Goal: Task Accomplishment & Management: Manage account settings

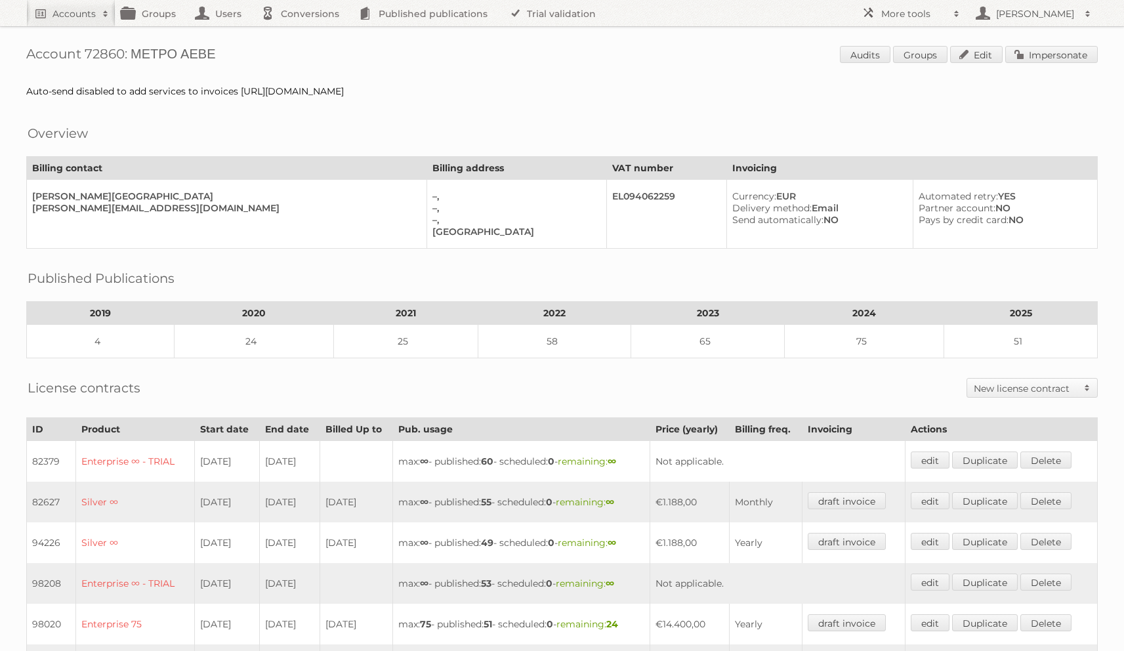
scroll to position [365, 0]
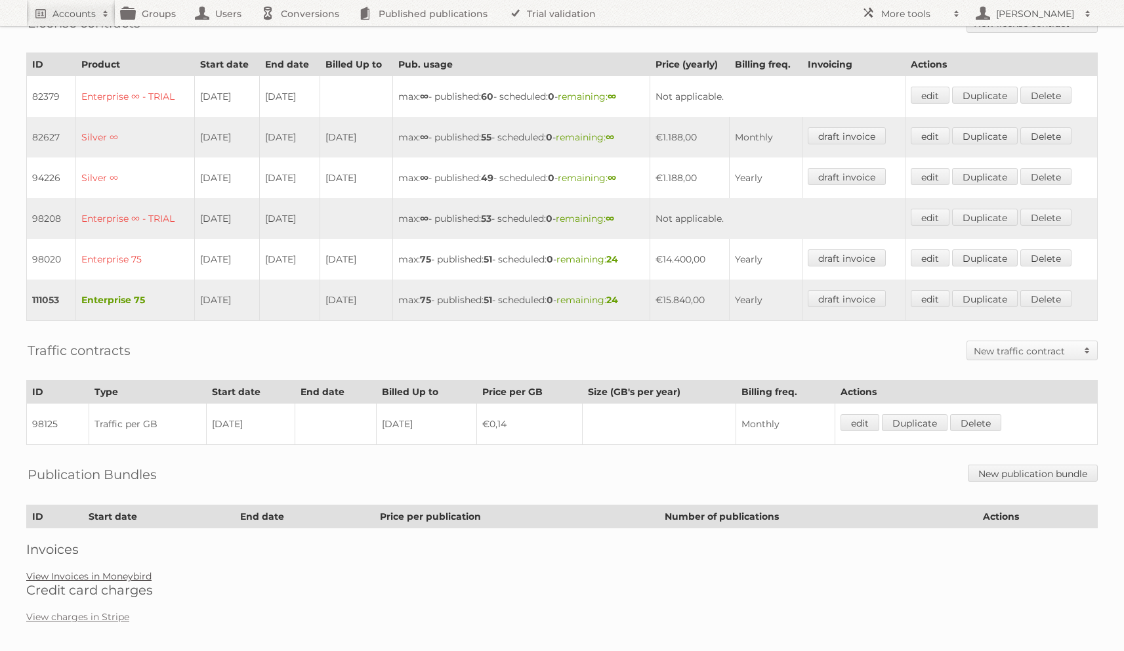
click at [91, 570] on link "View Invoices in Moneybird" at bounding box center [88, 576] width 125 height 12
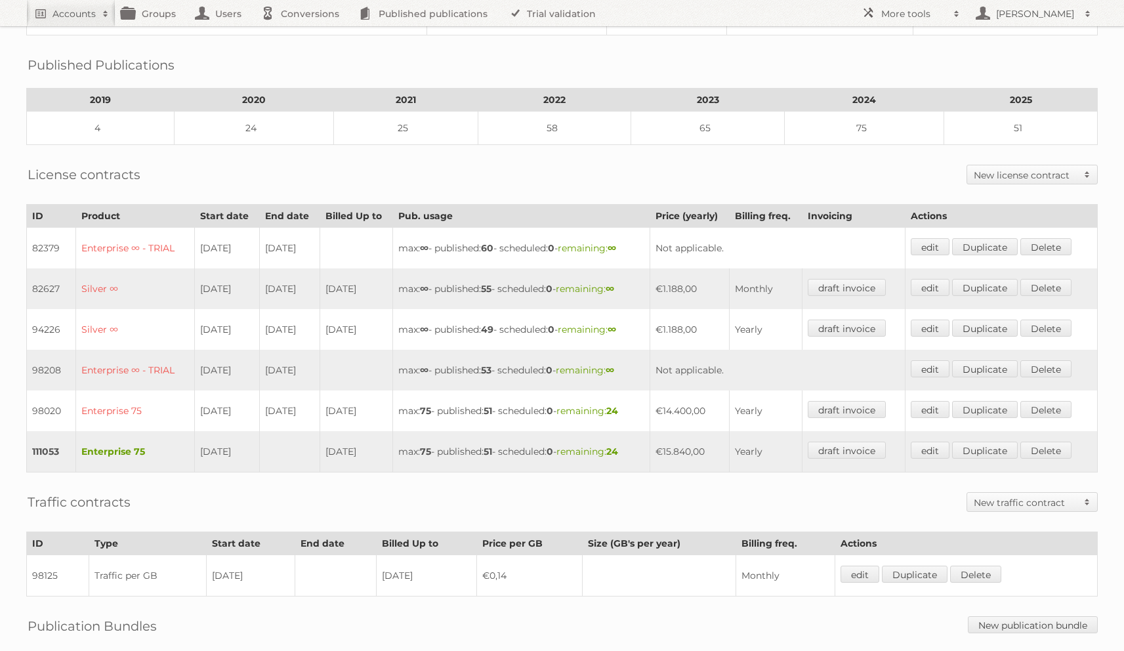
scroll to position [0, 0]
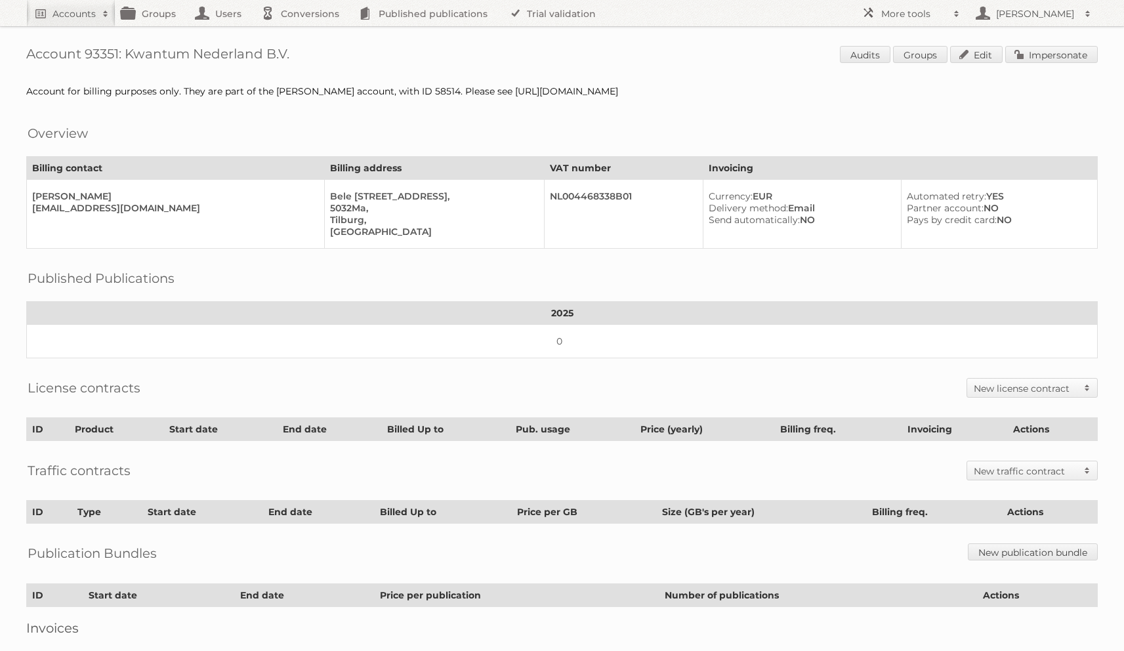
click at [993, 385] on h2 "New license contract" at bounding box center [1026, 388] width 104 height 13
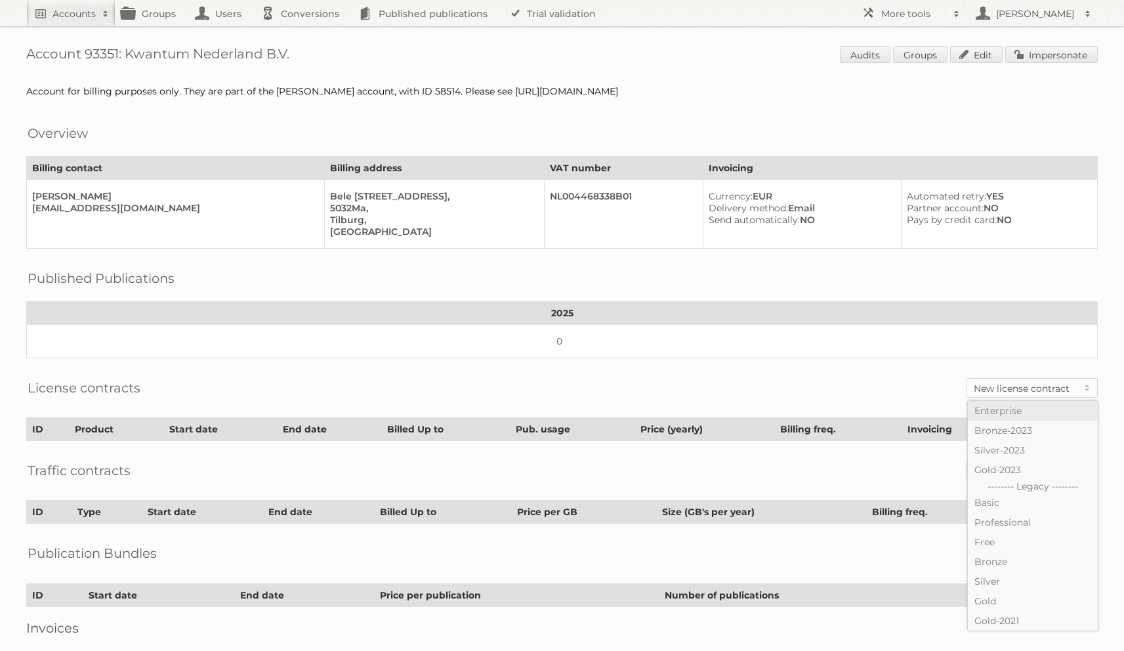
click at [1016, 404] on link "Enterprise" at bounding box center [1033, 411] width 130 height 20
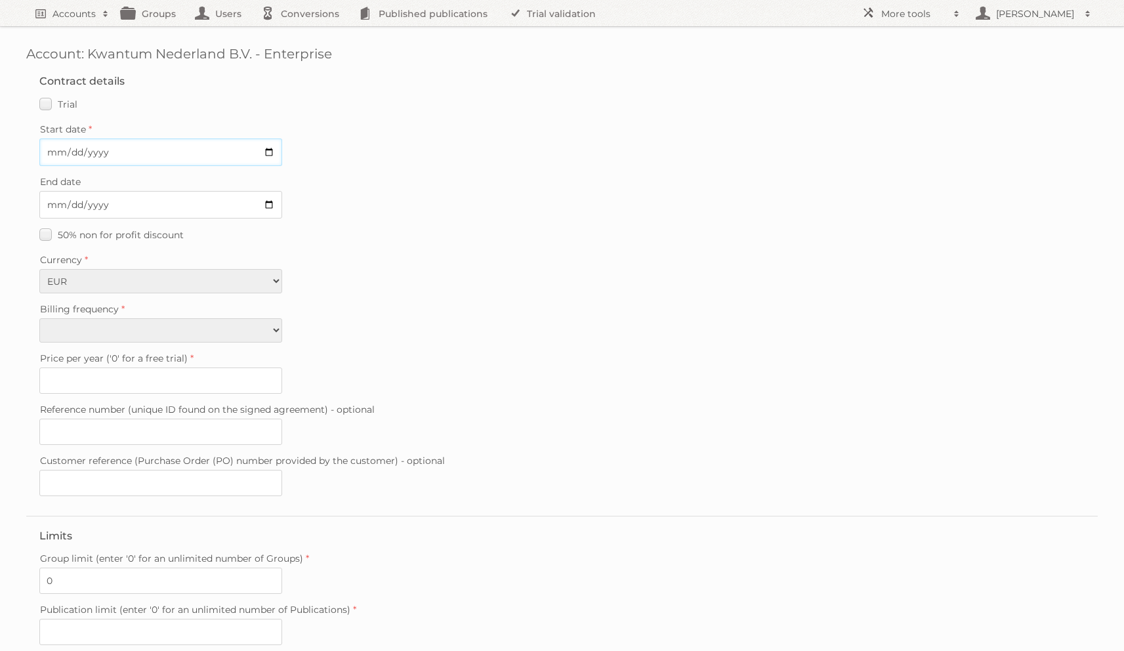
click at [55, 150] on input "Start date" at bounding box center [160, 152] width 243 height 28
type input "[DATE]"
click at [101, 326] on select "Monthly Quarterly Yearly Every 2 years" at bounding box center [160, 330] width 243 height 24
select select "yearly"
click at [39, 318] on select "Monthly Quarterly Yearly Every 2 years" at bounding box center [160, 330] width 243 height 24
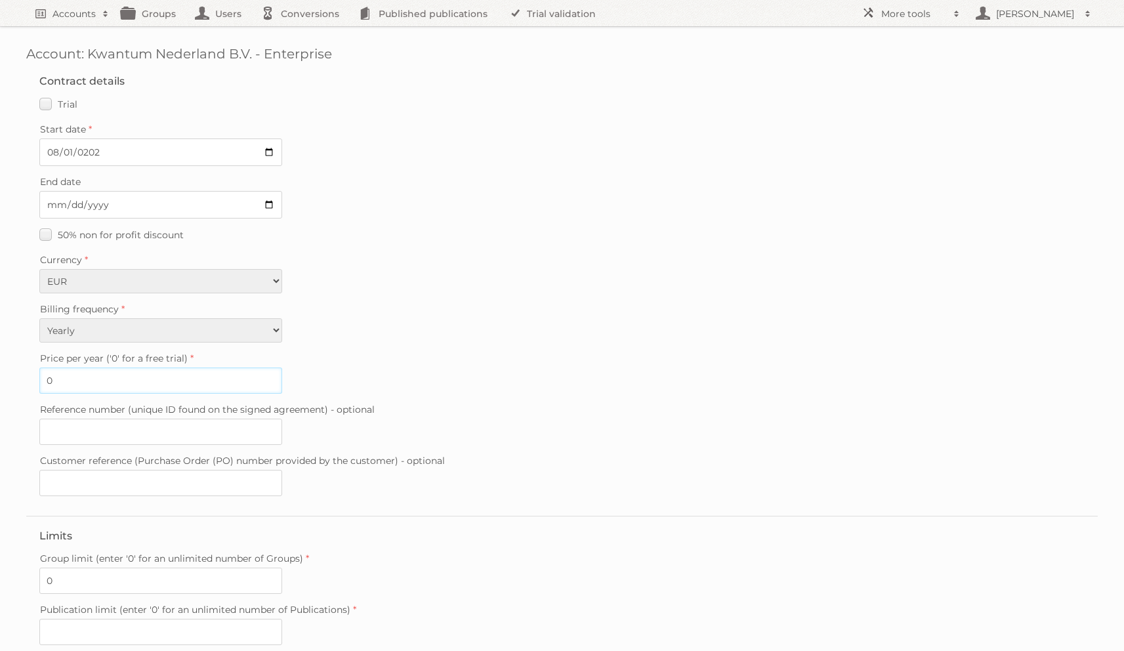
click at [90, 377] on input "0" at bounding box center [160, 380] width 243 height 26
type input "5400"
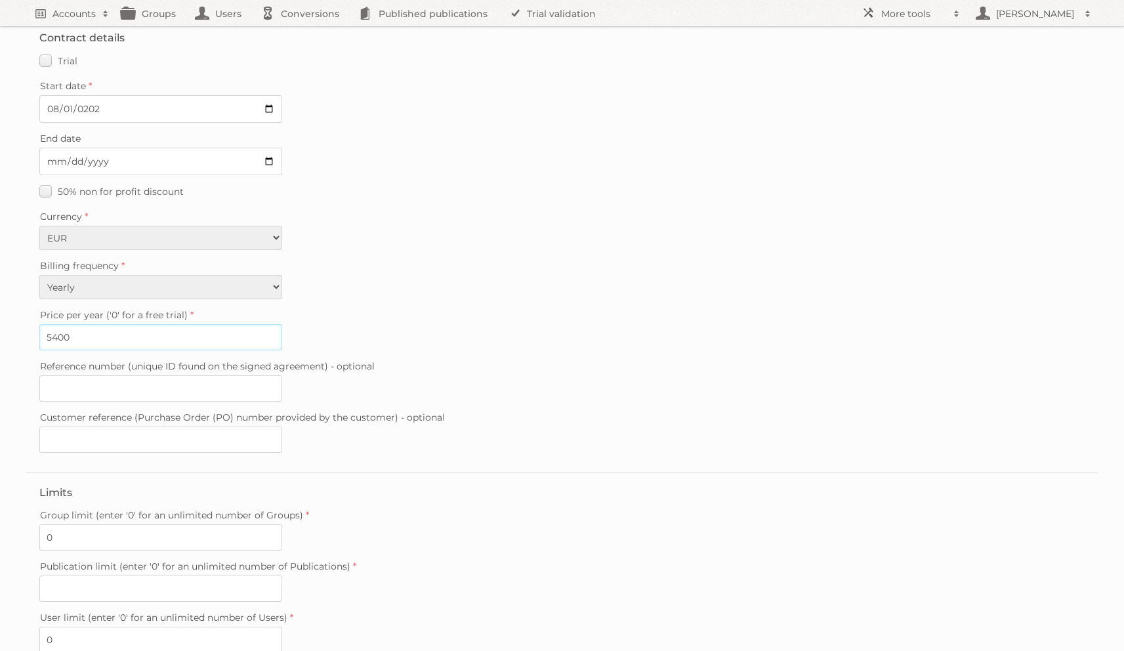
scroll to position [52, 0]
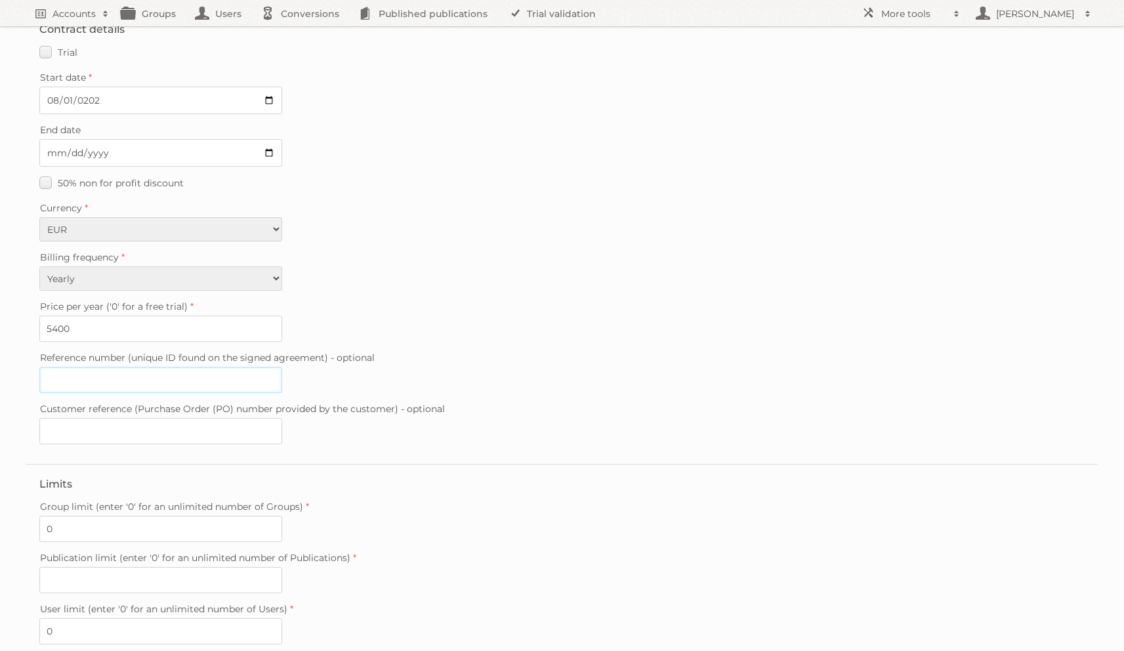
click at [163, 371] on input "Reference number (unique ID found on the signed agreement) - optional" at bounding box center [160, 380] width 243 height 26
paste input "https://app-eu1.hubspot.com/contacts/26736973/record/0-3/274628346068/"
type input "https://app-eu1.hubspot.com/contacts/26736973/record/0-3/274628346068/"
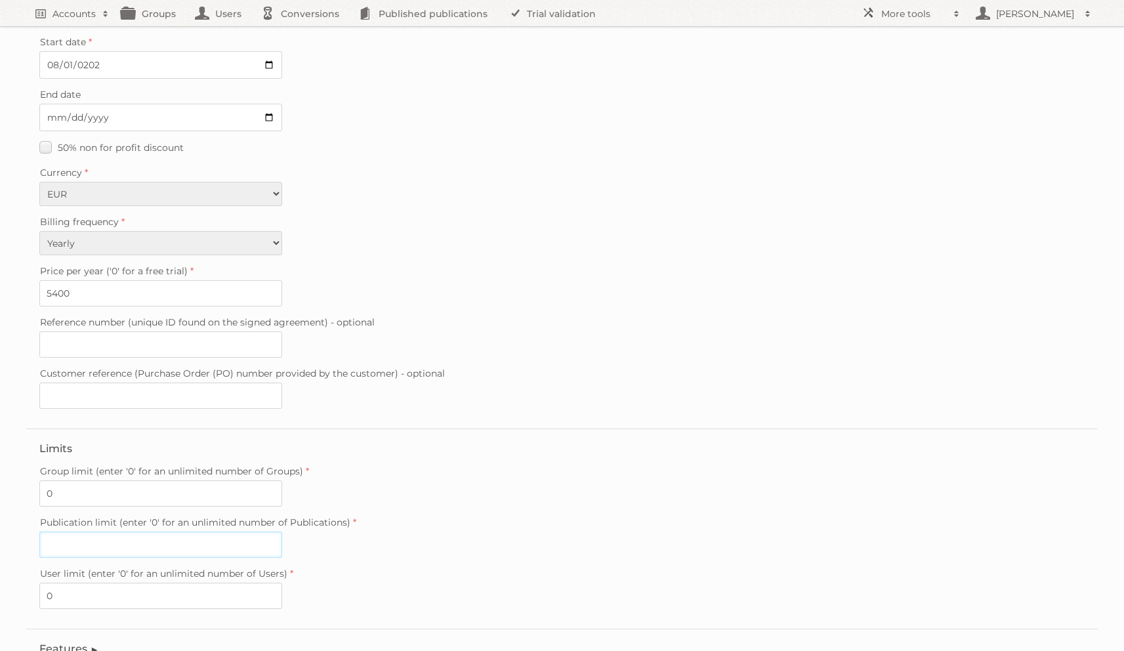
click at [133, 540] on input "Publication limit (enter '0' for an unlimited number of Publications)" at bounding box center [160, 544] width 243 height 26
type input "1"
click at [386, 534] on div "Publication limit (enter '0' for an unlimited number of Publications) 1" at bounding box center [561, 535] width 1045 height 45
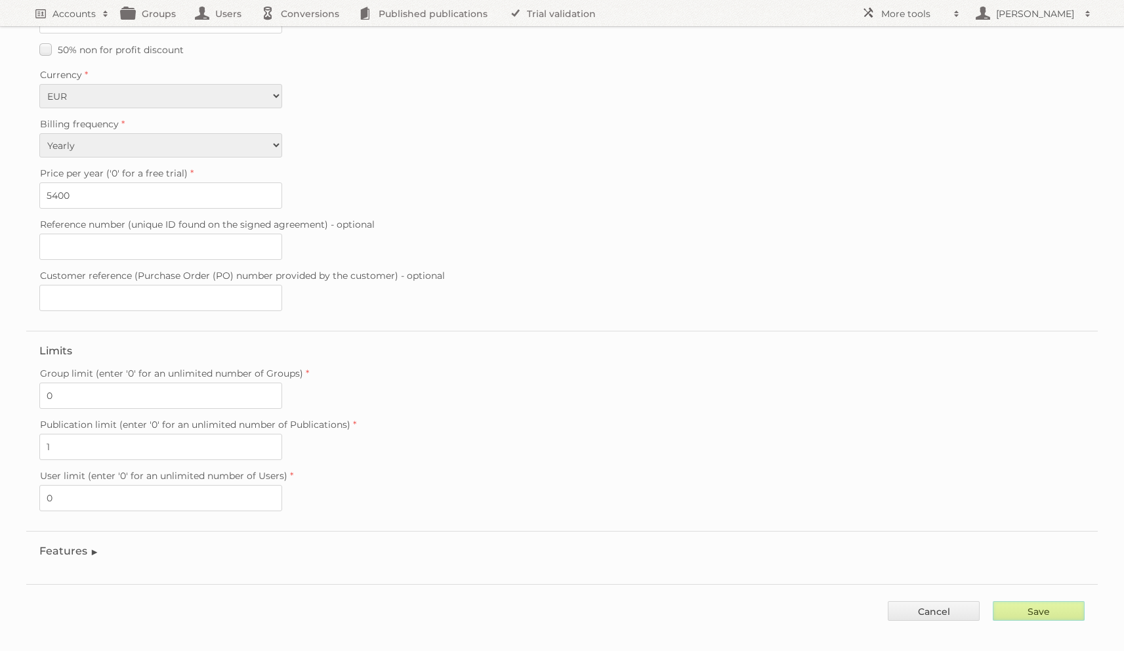
click at [1058, 601] on input "Save" at bounding box center [1039, 611] width 92 height 20
type input "..."
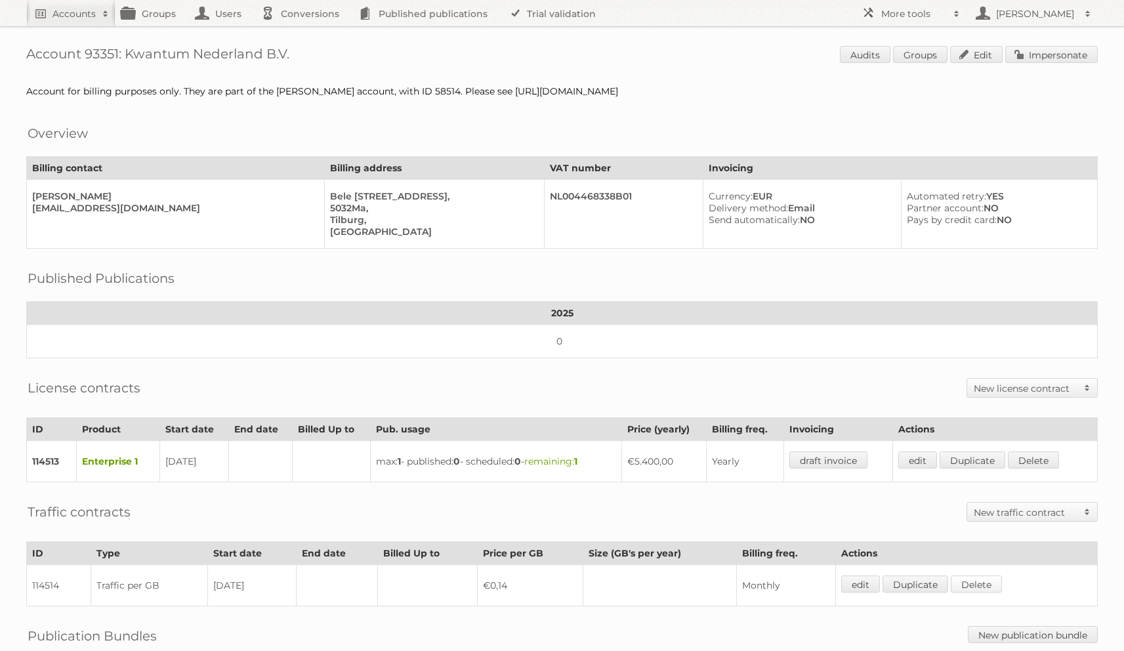
click at [987, 582] on link "Delete" at bounding box center [976, 583] width 51 height 17
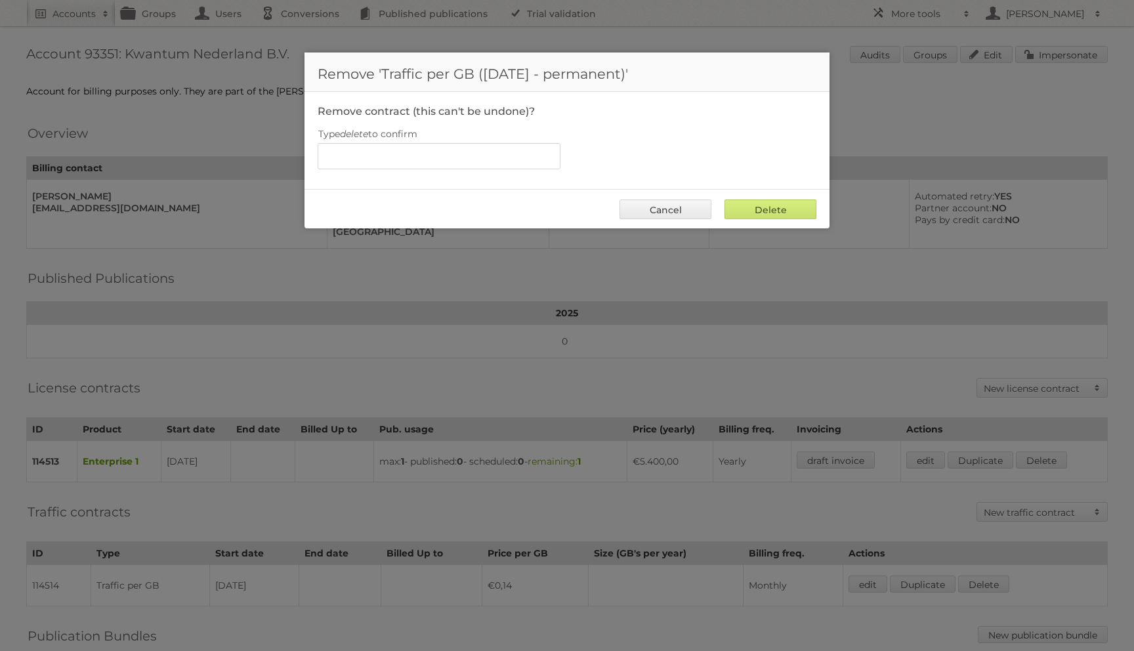
drag, startPoint x: 404, startPoint y: 129, endPoint x: 401, endPoint y: 145, distance: 16.0
click at [404, 129] on label "Type delete to confirm" at bounding box center [567, 134] width 499 height 18
click at [404, 143] on input "Type delete to confirm" at bounding box center [439, 156] width 243 height 26
click at [401, 146] on input "Type delete to confirm" at bounding box center [439, 156] width 243 height 26
type input "delete"
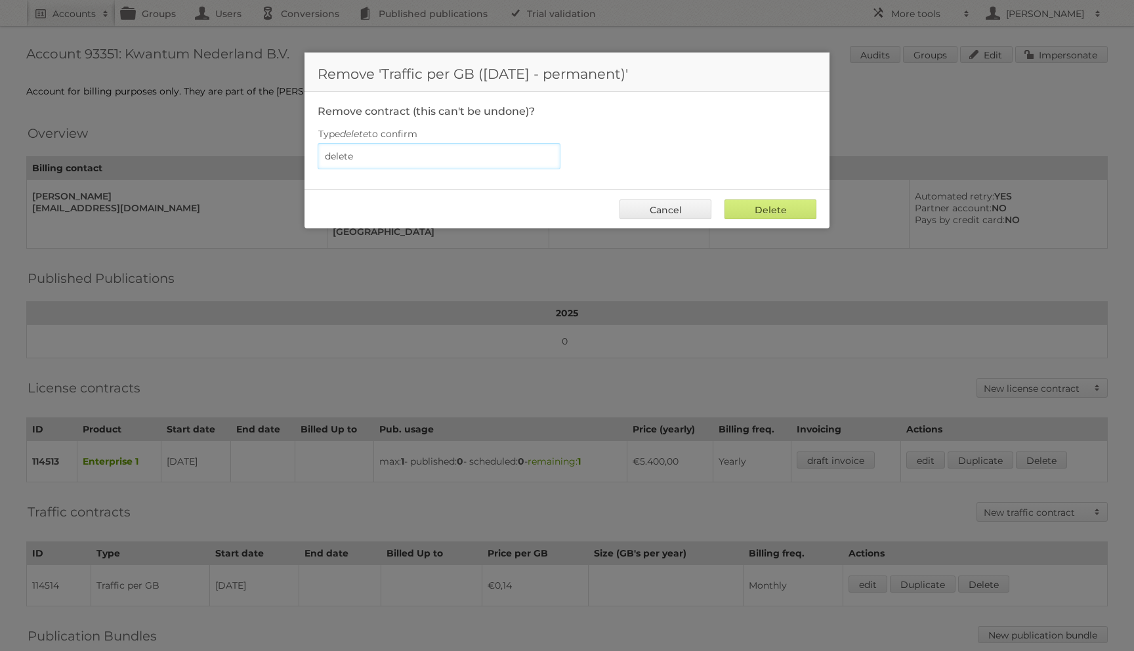
click at [724, 199] on input "Delete" at bounding box center [770, 209] width 92 height 20
type input "Delete"
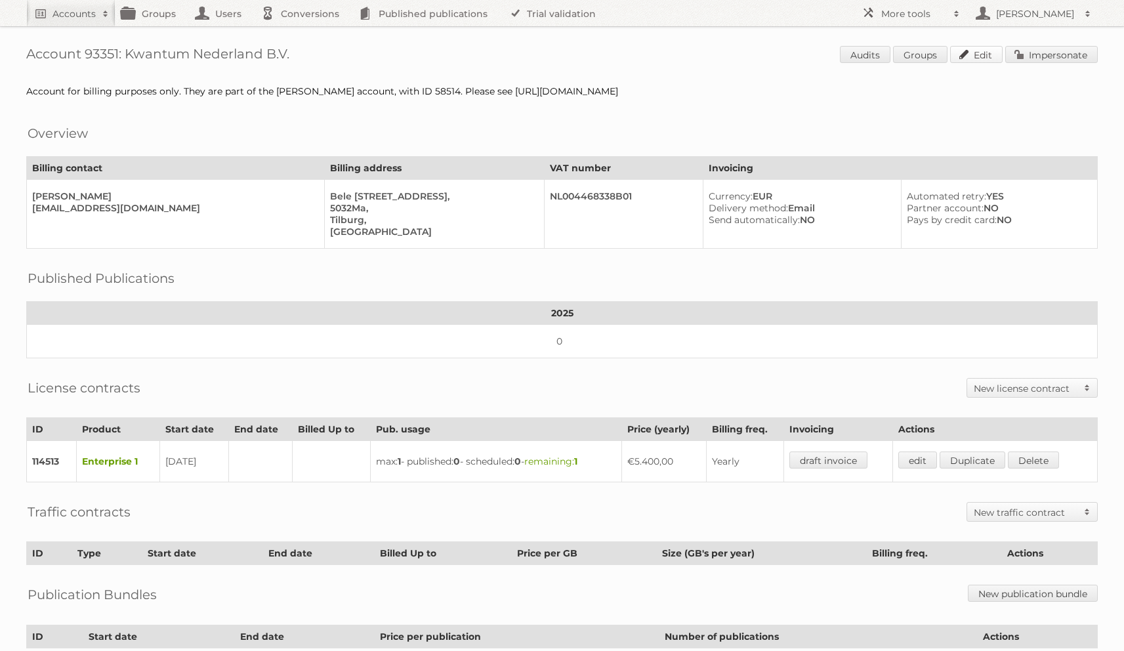
click at [972, 54] on link "Edit" at bounding box center [976, 54] width 52 height 17
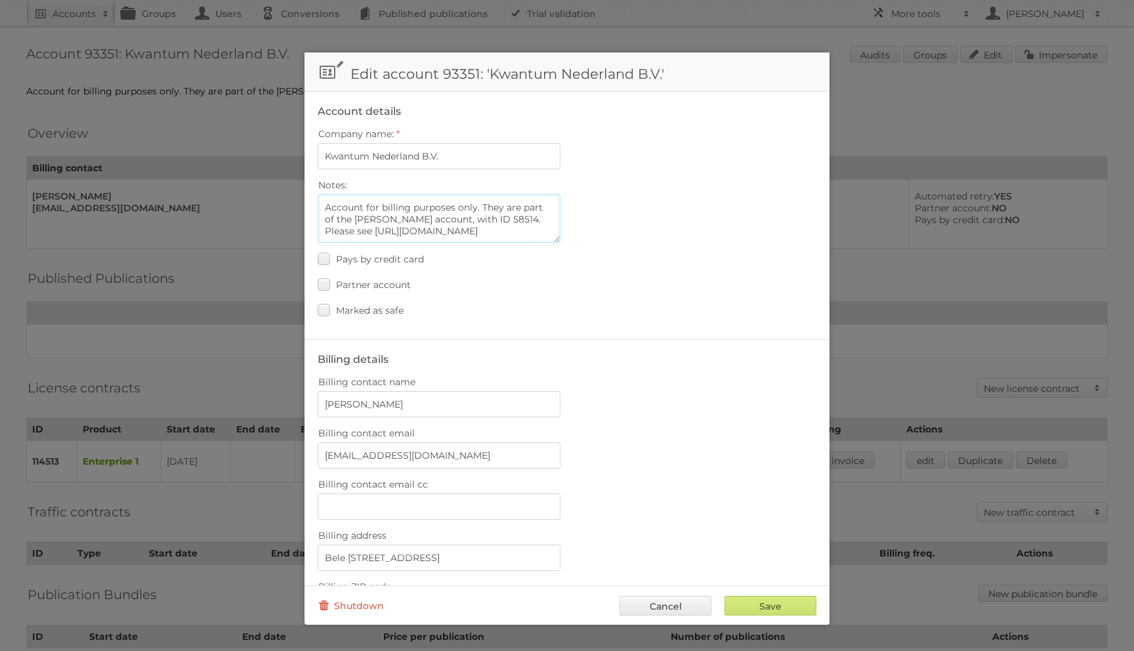
click at [407, 211] on textarea "Account for billing purposes only. They are part of the [PERSON_NAME] account, …" at bounding box center [439, 218] width 243 height 49
paste textarea "https://app-eu1.hubspot.com/contacts/26736973/record/0-3/274628346068/"
paste textarea ".asana.com/1/11178336824504/project/16322427644831/task/1211044708356057?focus=…"
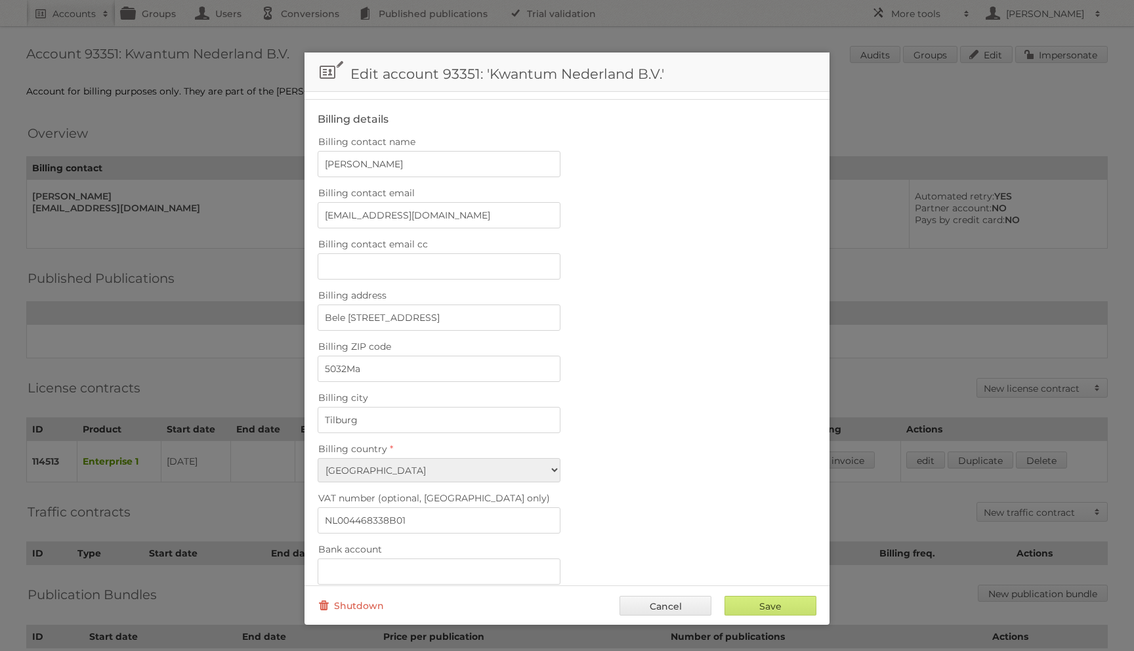
scroll to position [394, 0]
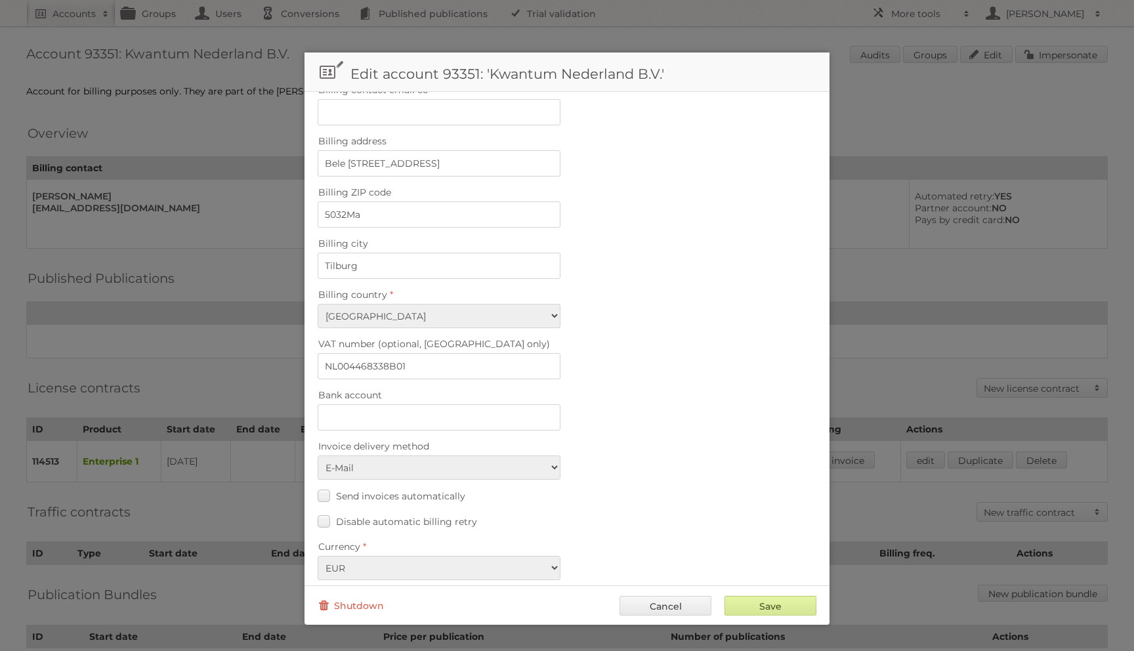
type textarea "Account for billing purposes only. They are part of the [PERSON_NAME] account, …"
click at [760, 598] on input "Save" at bounding box center [770, 606] width 92 height 20
type input "..."
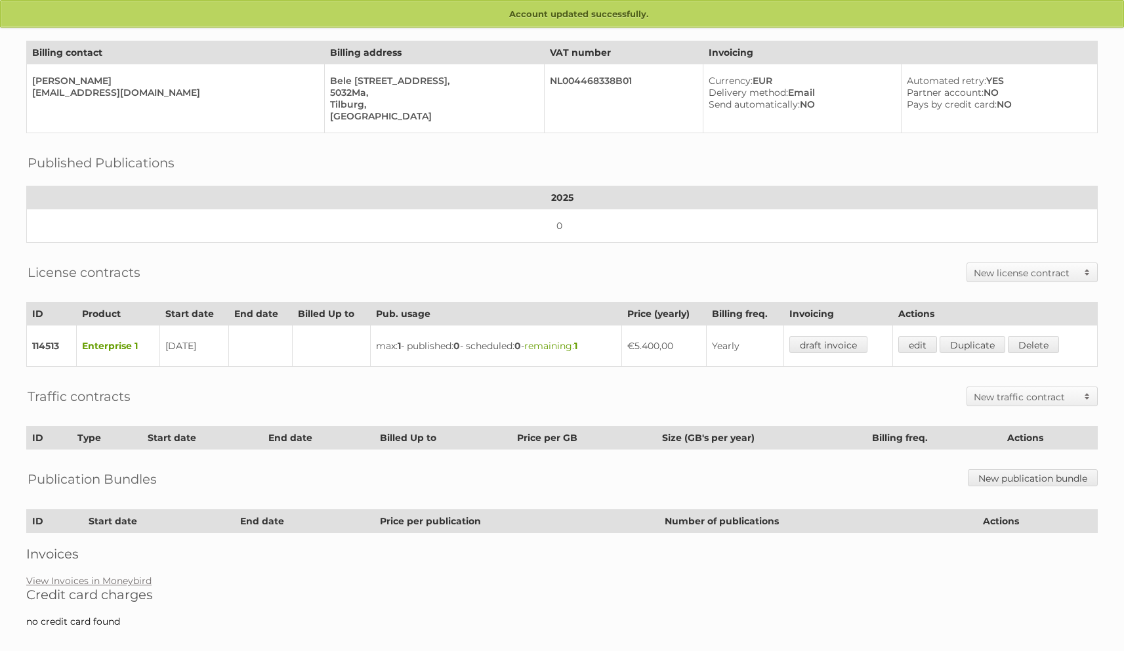
scroll to position [144, 0]
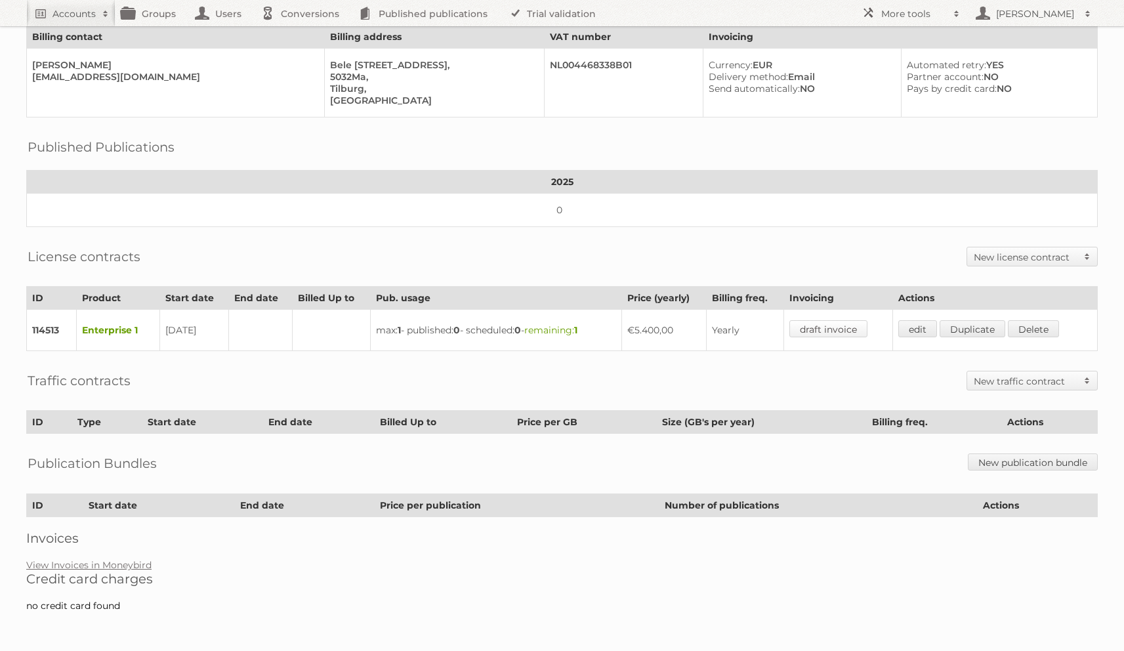
click at [835, 331] on link "draft invoice" at bounding box center [828, 328] width 78 height 17
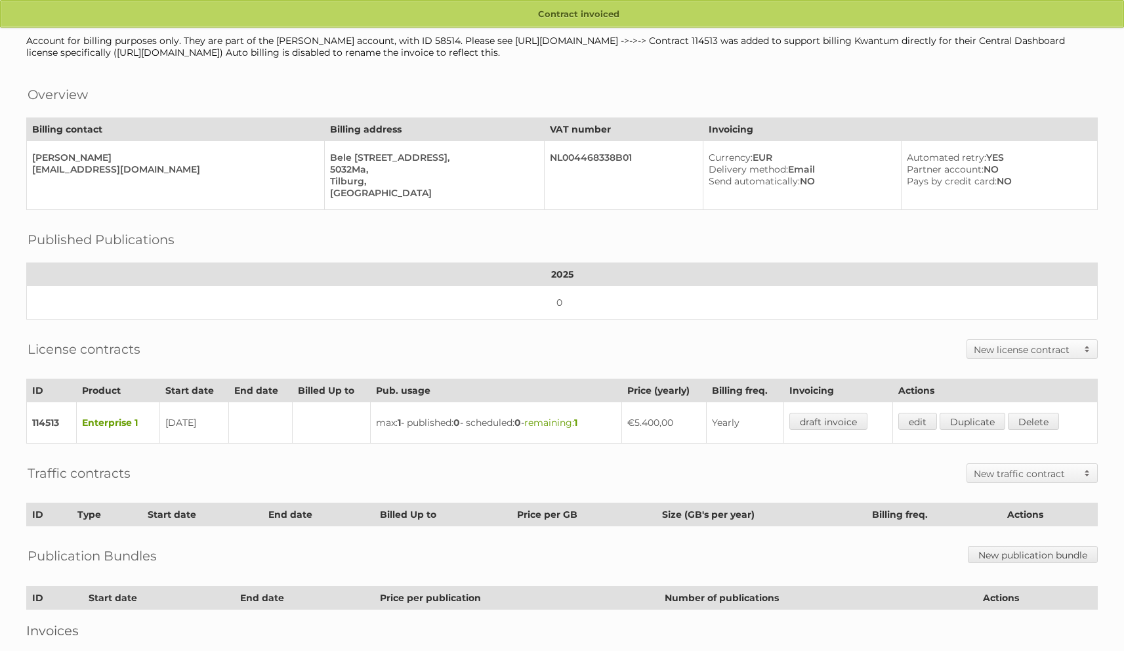
scroll to position [144, 0]
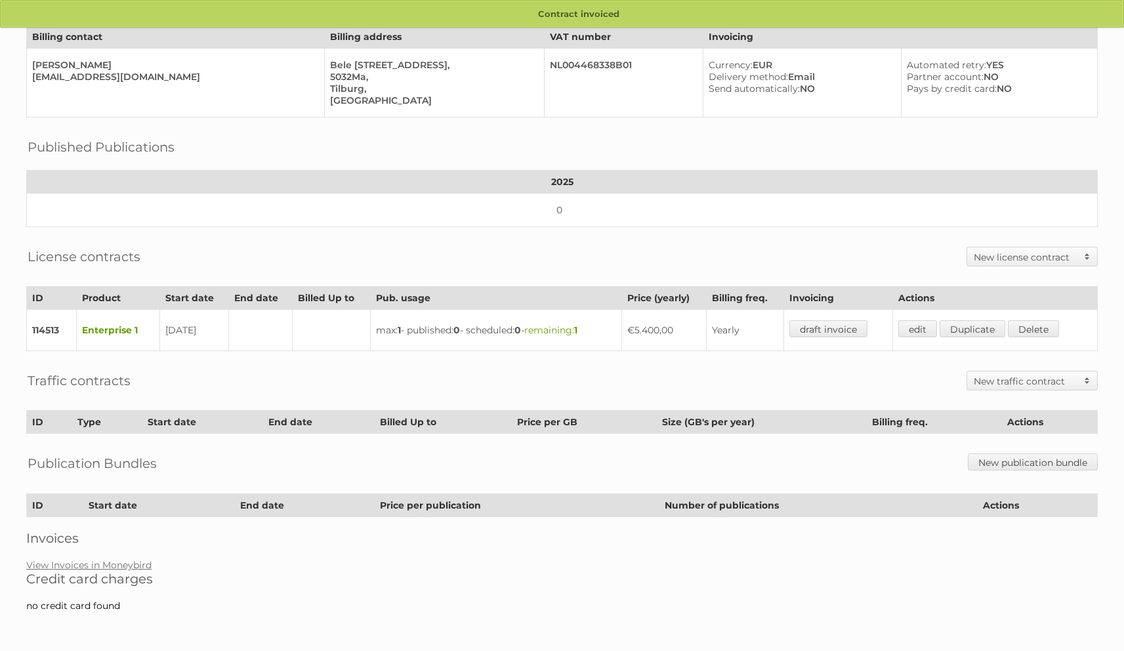
click at [107, 572] on h2 "Credit card charges" at bounding box center [561, 579] width 1071 height 16
click at [113, 565] on link "View Invoices in Moneybird" at bounding box center [88, 565] width 125 height 12
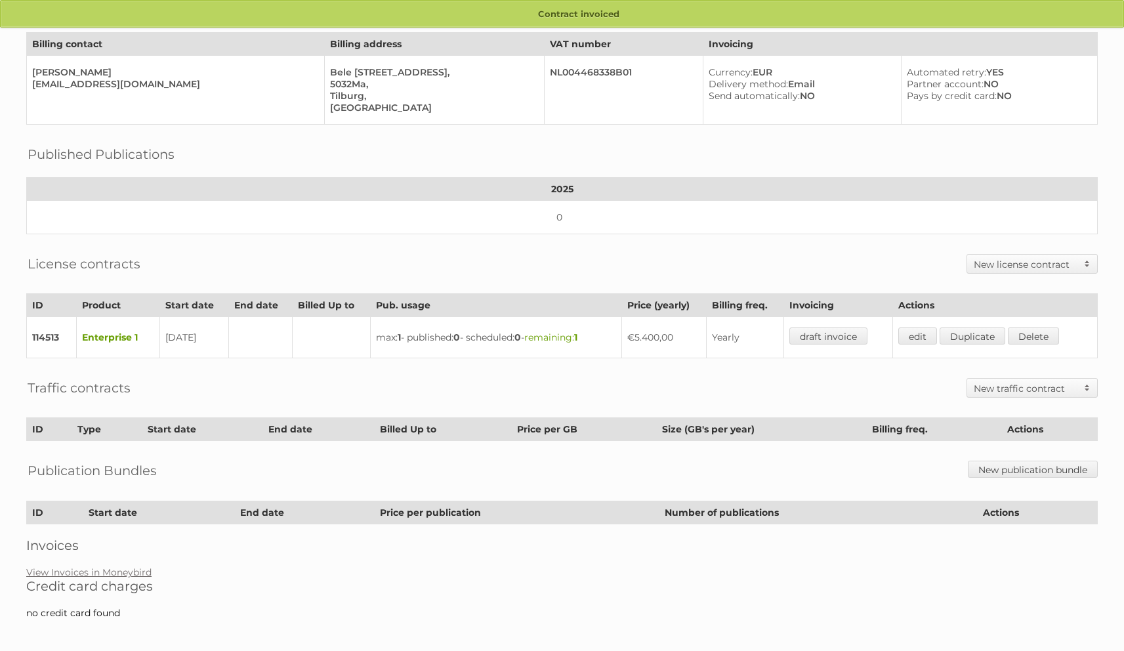
scroll to position [105, 0]
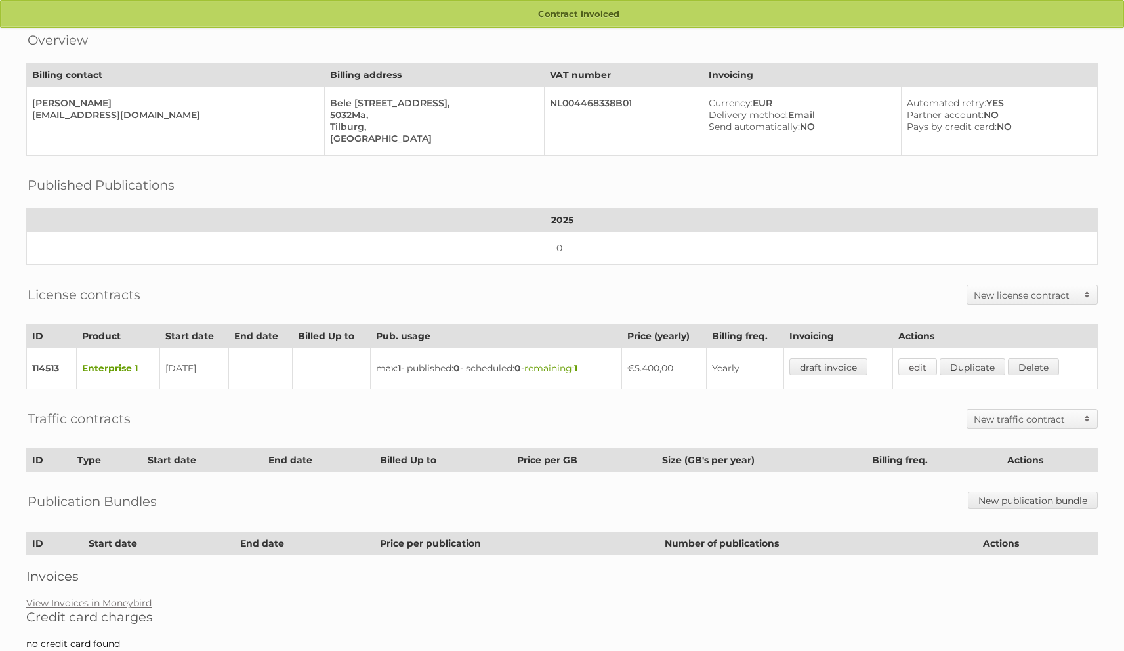
click at [928, 369] on link "edit" at bounding box center [917, 366] width 39 height 17
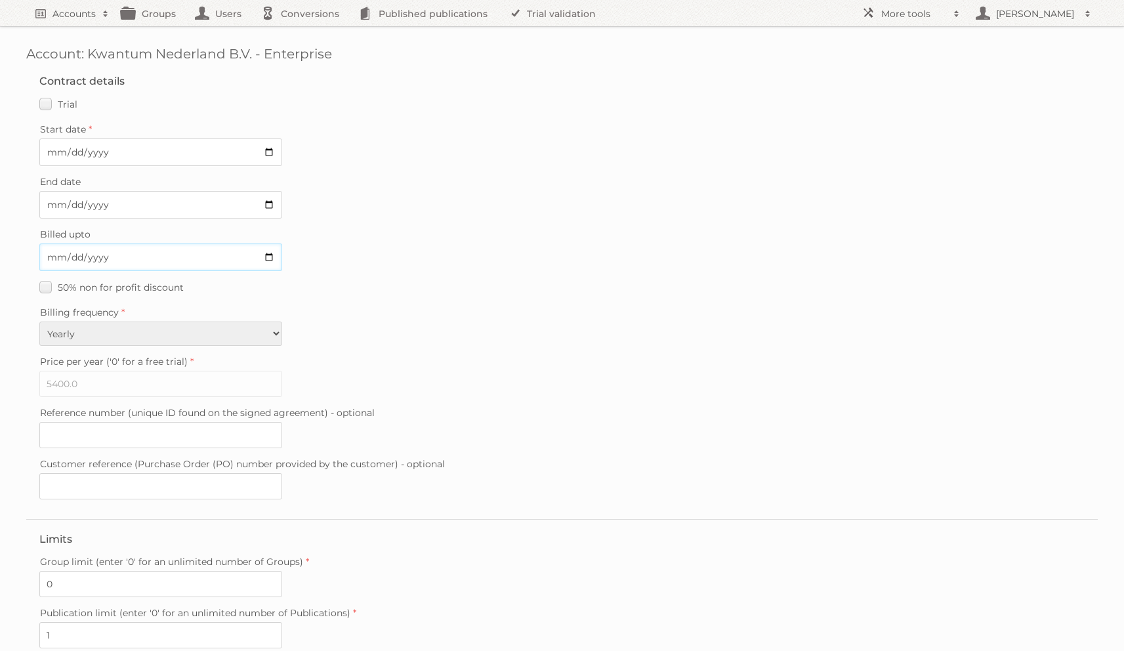
click at [52, 253] on input "Billed upto" at bounding box center [160, 257] width 243 height 28
type input "2026-07-31"
type input "..."
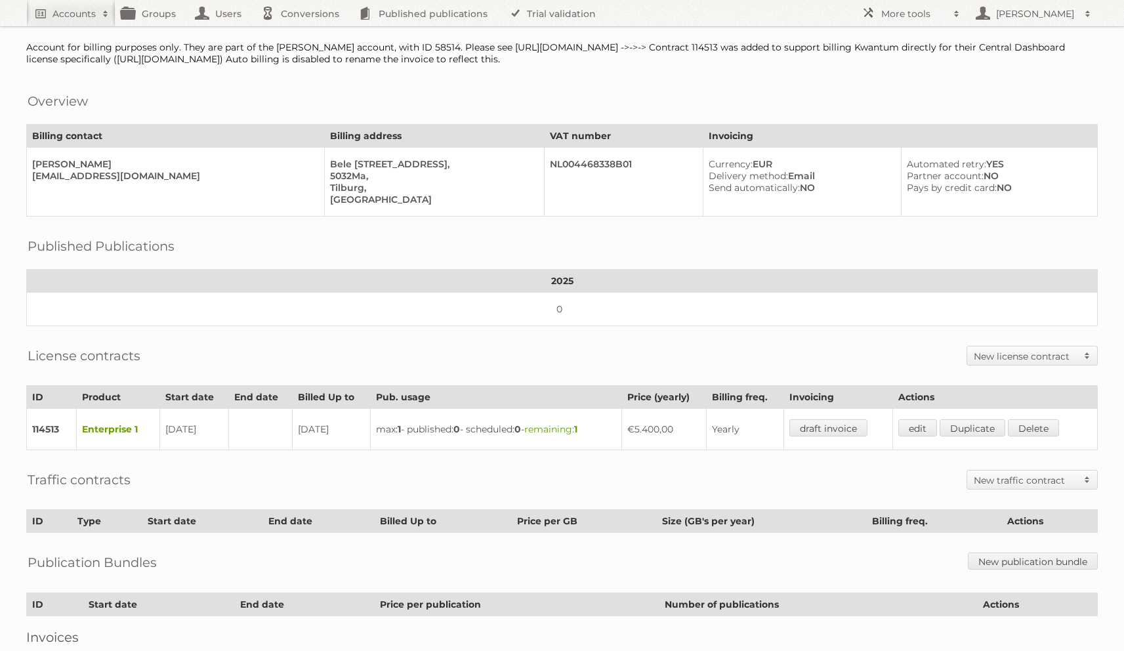
scroll to position [144, 0]
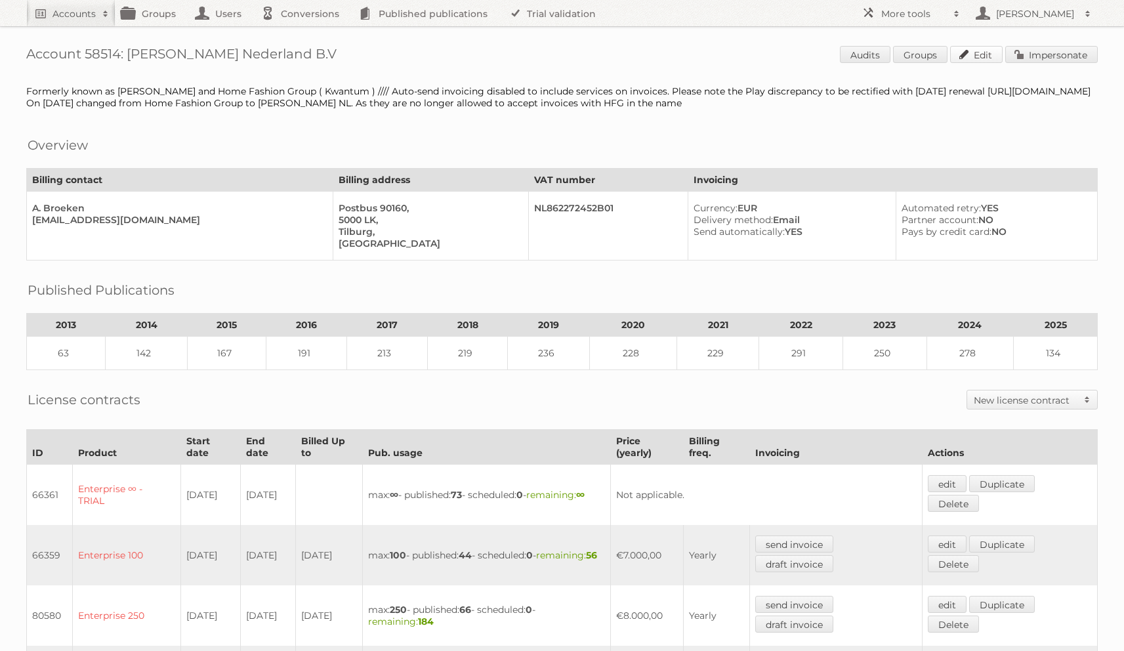
click at [982, 52] on link "Edit" at bounding box center [976, 54] width 52 height 17
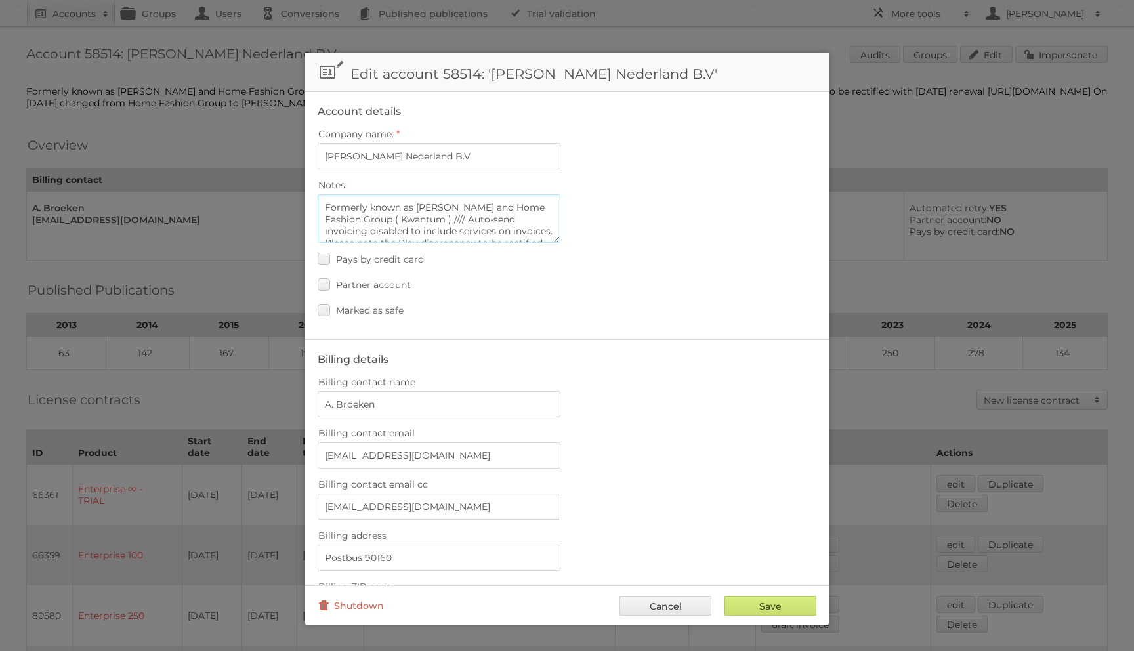
click at [425, 233] on textarea "Formerly known as Leen Bakker and Home Fashion Group ( Kwantum ) //// Auto-send…" at bounding box center [439, 218] width 243 height 49
paste textarea "93351"
type textarea "Formerly known as [PERSON_NAME] and Home Fashion Group ( Kwantum ) //// Auto-se…"
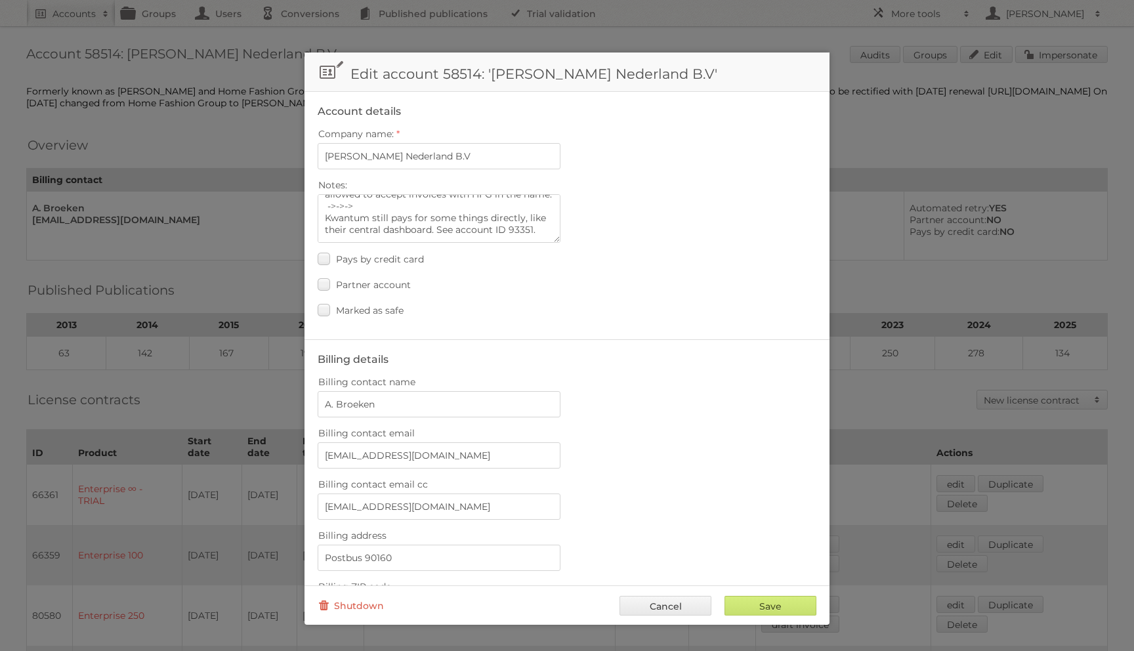
click at [744, 618] on div "Save Cancel Shutdown" at bounding box center [566, 604] width 525 height 39
click at [744, 613] on input "Save" at bounding box center [770, 606] width 92 height 20
type input "..."
